Goal: Transaction & Acquisition: Subscribe to service/newsletter

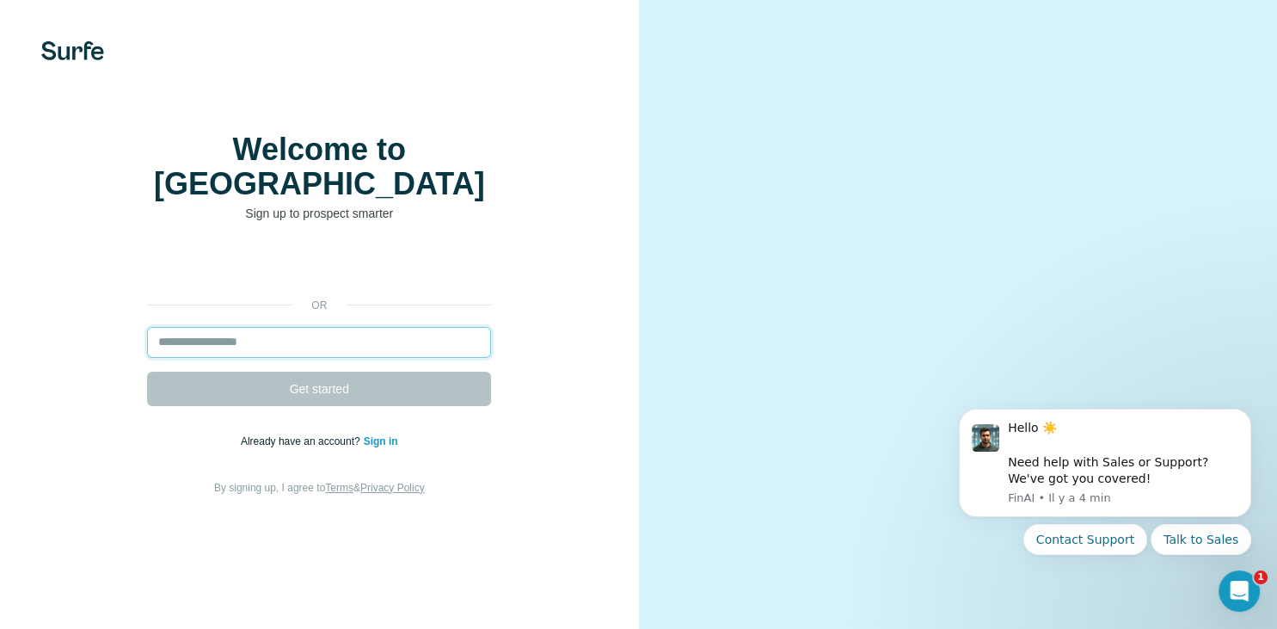
click at [316, 327] on input "email" at bounding box center [319, 342] width 344 height 31
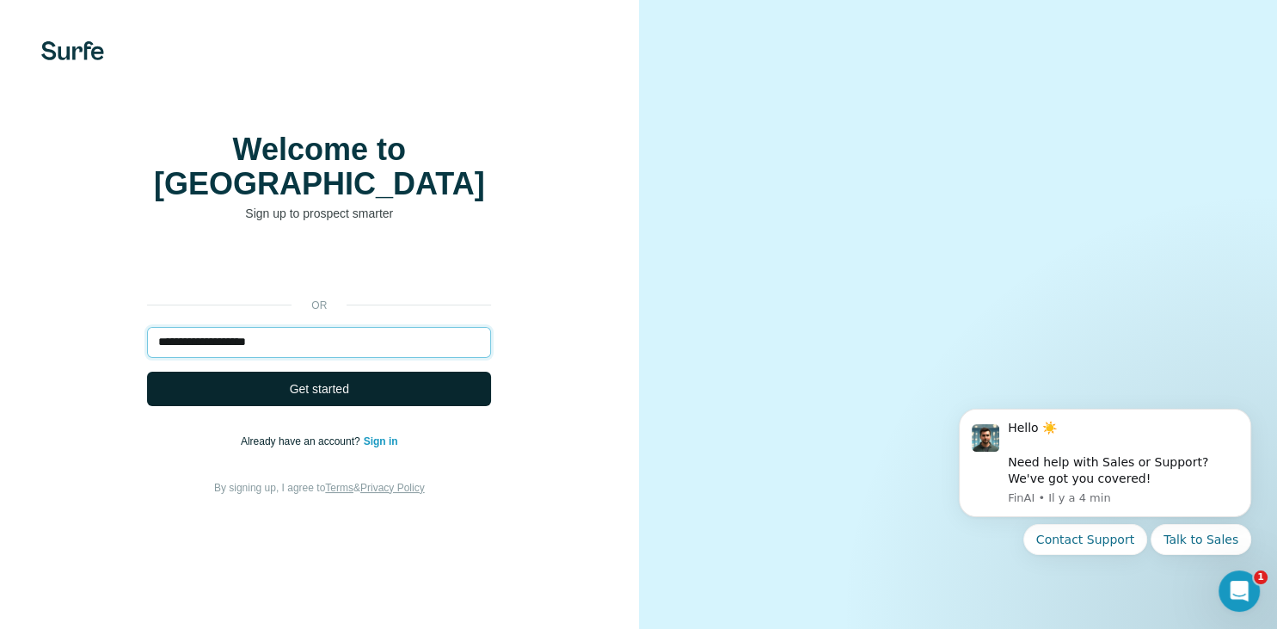
type input "**********"
click at [370, 372] on button "Get started" at bounding box center [319, 389] width 344 height 34
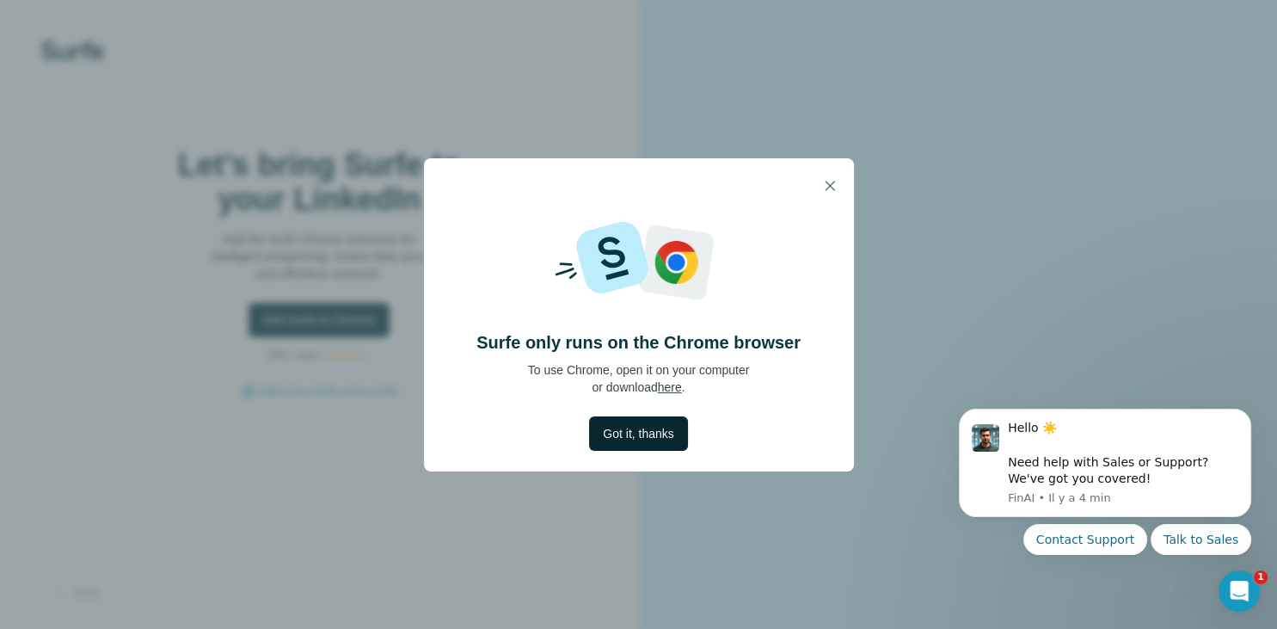
click at [650, 433] on span "Got it, thanks" at bounding box center [638, 433] width 71 height 17
click at [650, 433] on div at bounding box center [958, 314] width 639 height 629
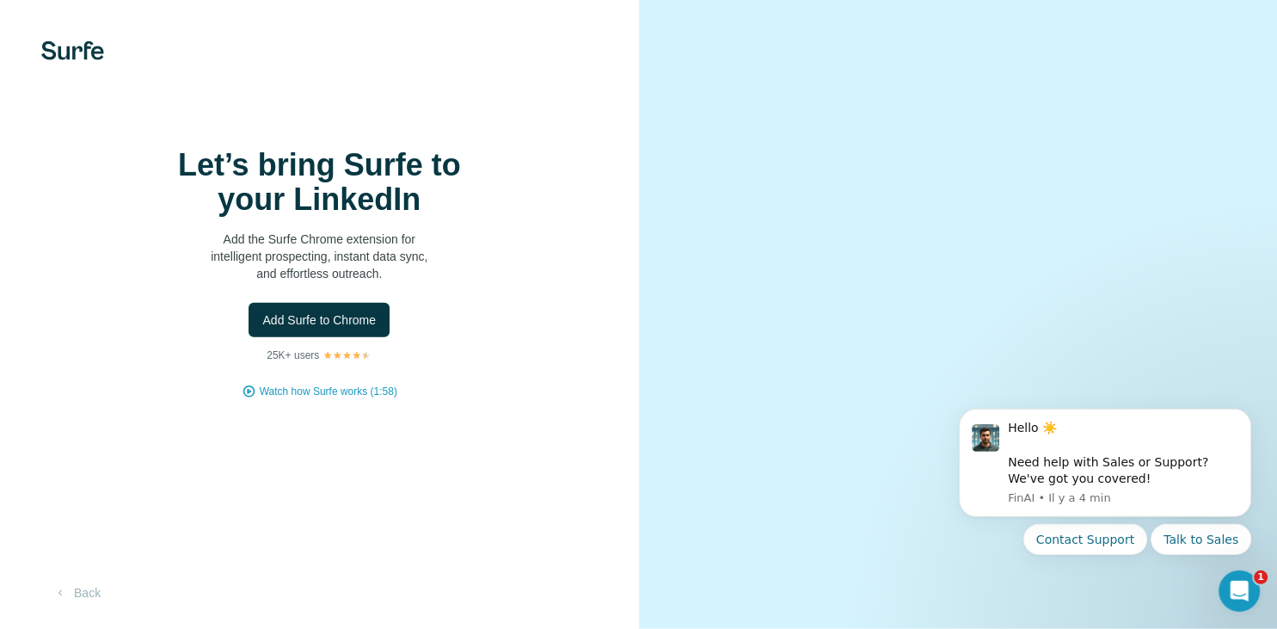
scroll to position [9, 0]
click at [329, 329] on span "Add Surfe to Chrome" at bounding box center [319, 319] width 114 height 17
